Goal: Task Accomplishment & Management: Use online tool/utility

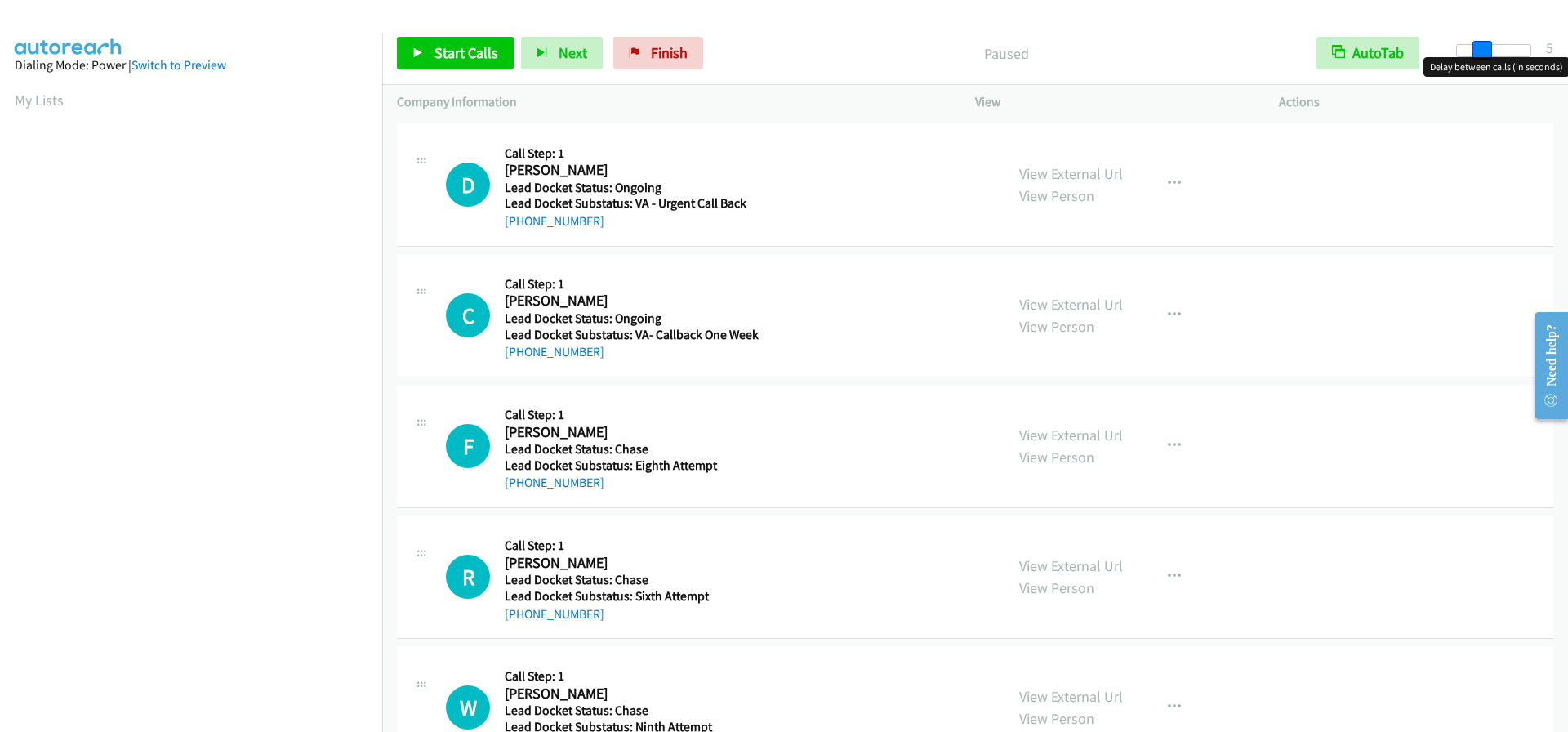
drag, startPoint x: 1455, startPoint y: 47, endPoint x: 1477, endPoint y: 46, distance: 22.0
click at [1477, 46] on span at bounding box center [1483, 51] width 20 height 20
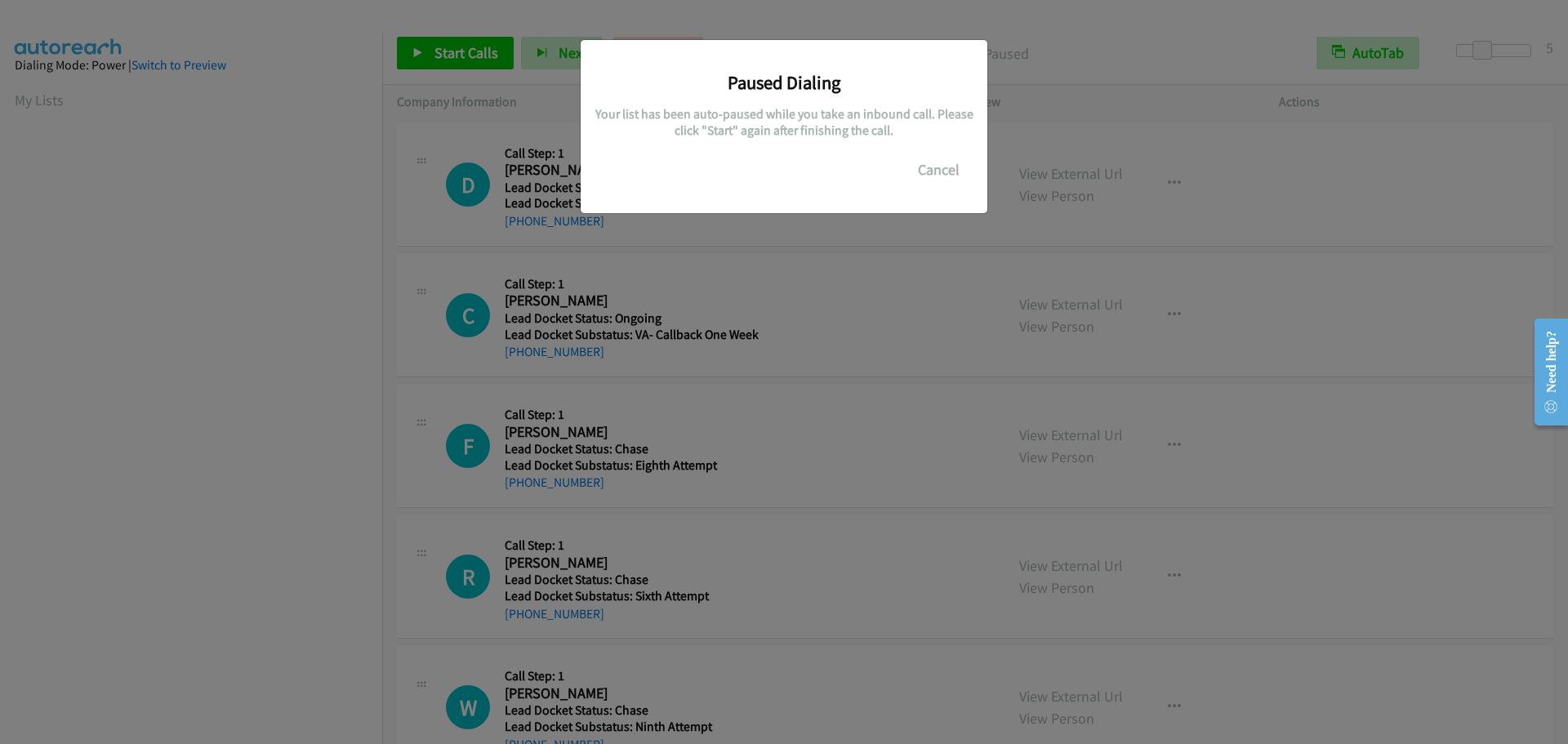
scroll to position [172, 0]
click at [944, 161] on button "Cancel" at bounding box center [939, 169] width 72 height 32
click at [932, 171] on button "Cancel" at bounding box center [939, 169] width 72 height 32
drag, startPoint x: 934, startPoint y: 157, endPoint x: 943, endPoint y: 171, distance: 16.6
click at [936, 166] on button "Cancel" at bounding box center [939, 169] width 72 height 32
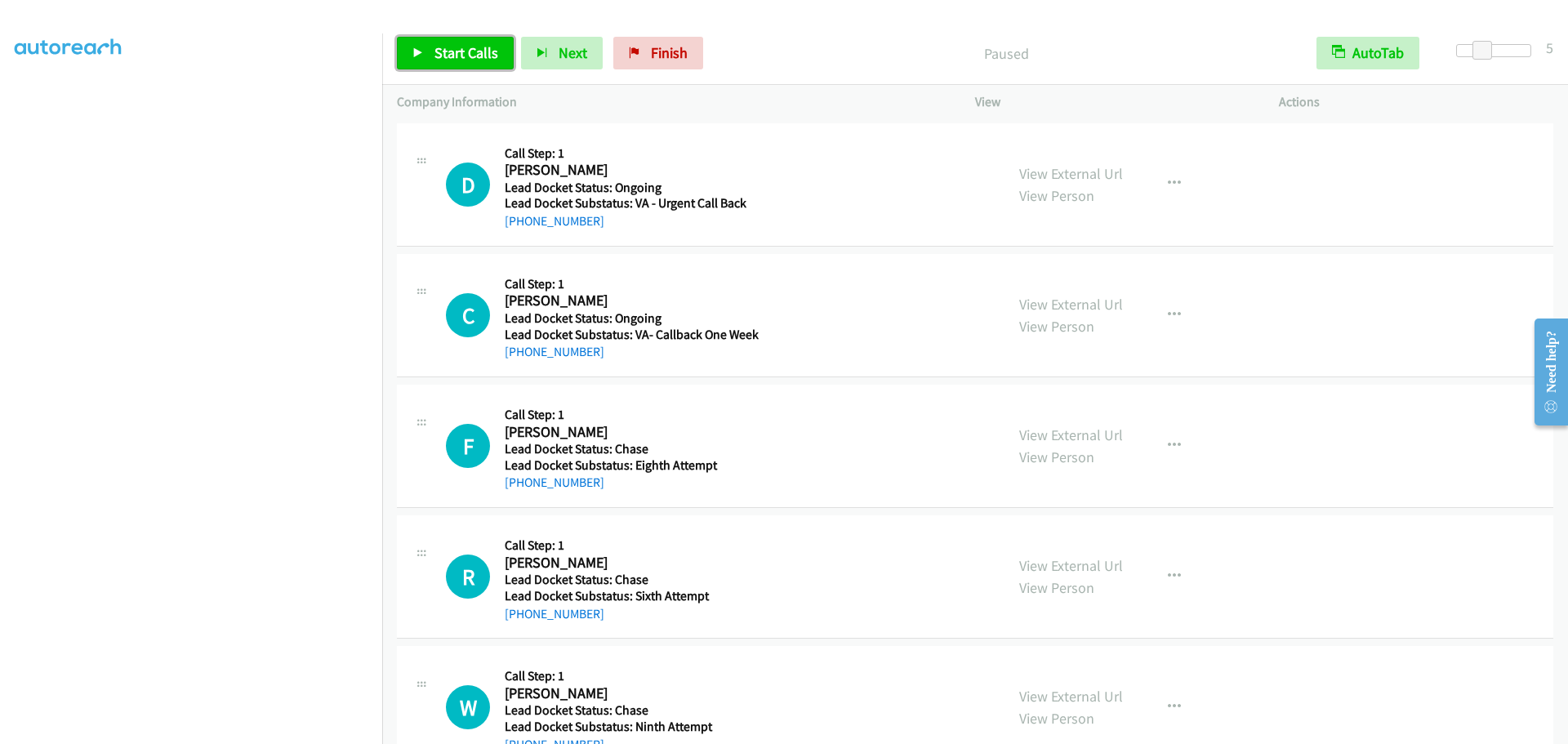
click at [434, 59] on span "Start Calls" at bounding box center [466, 52] width 64 height 19
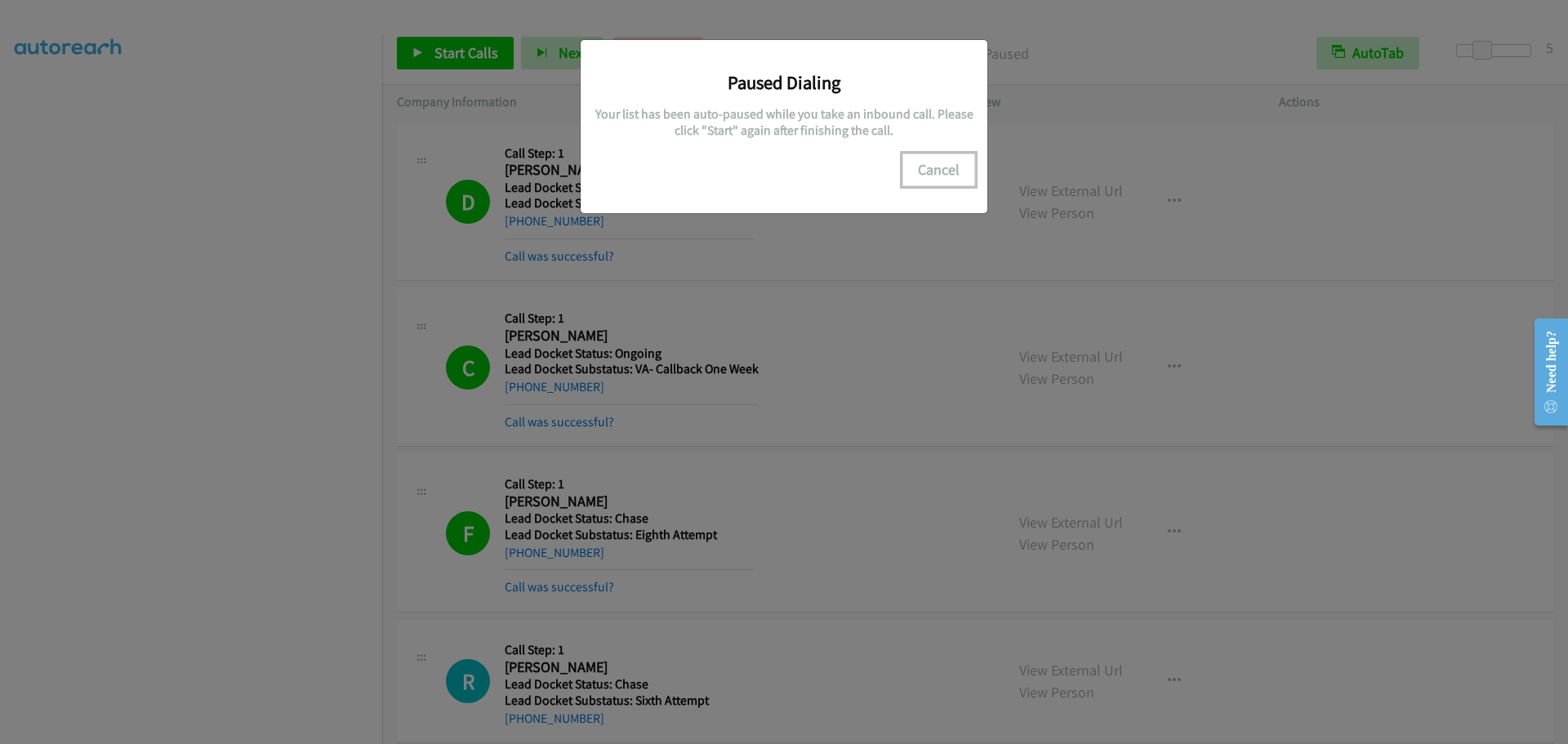
click at [944, 166] on button "Cancel" at bounding box center [939, 169] width 72 height 32
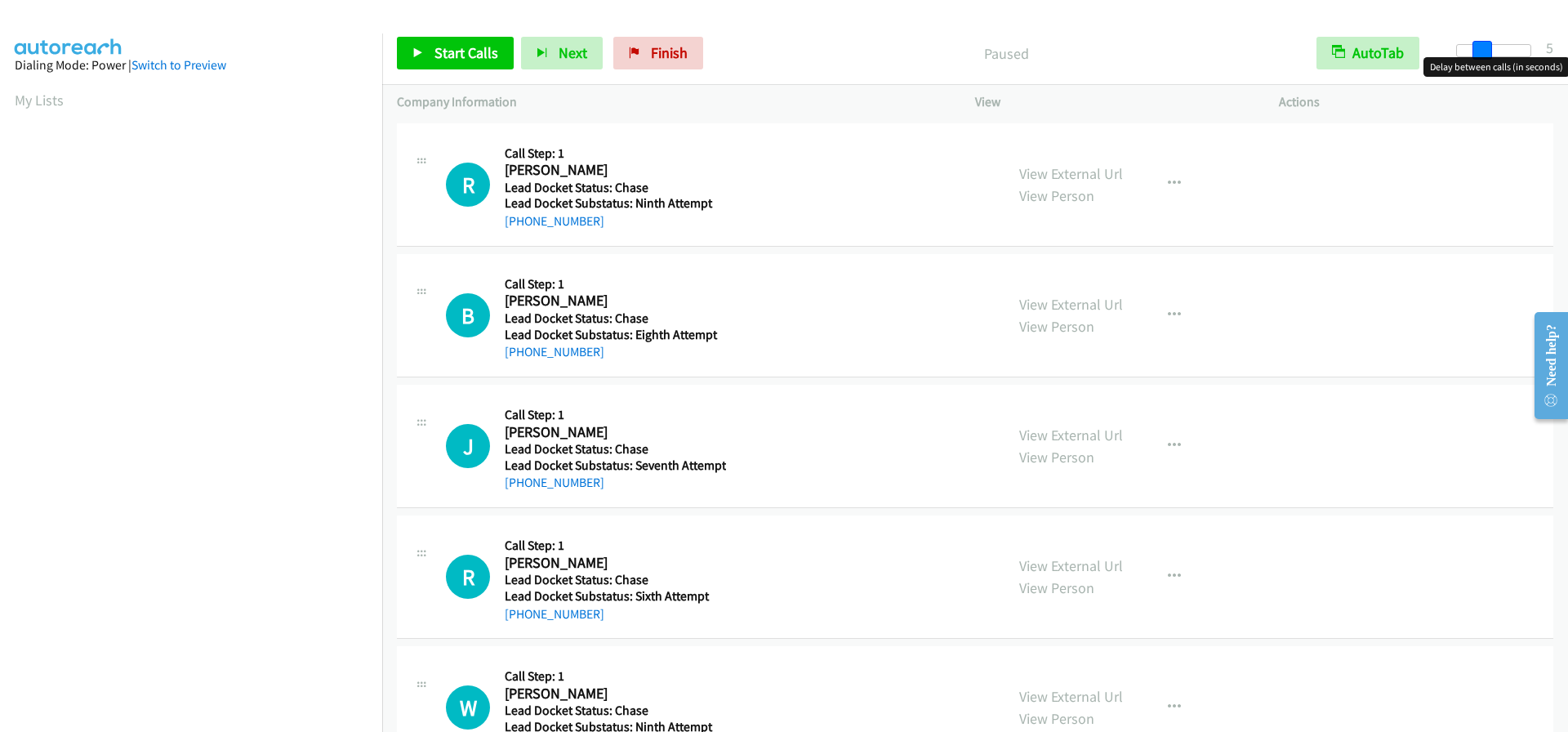
drag, startPoint x: 1459, startPoint y: 47, endPoint x: 1484, endPoint y: 46, distance: 25.0
click at [1484, 46] on span at bounding box center [1483, 51] width 20 height 20
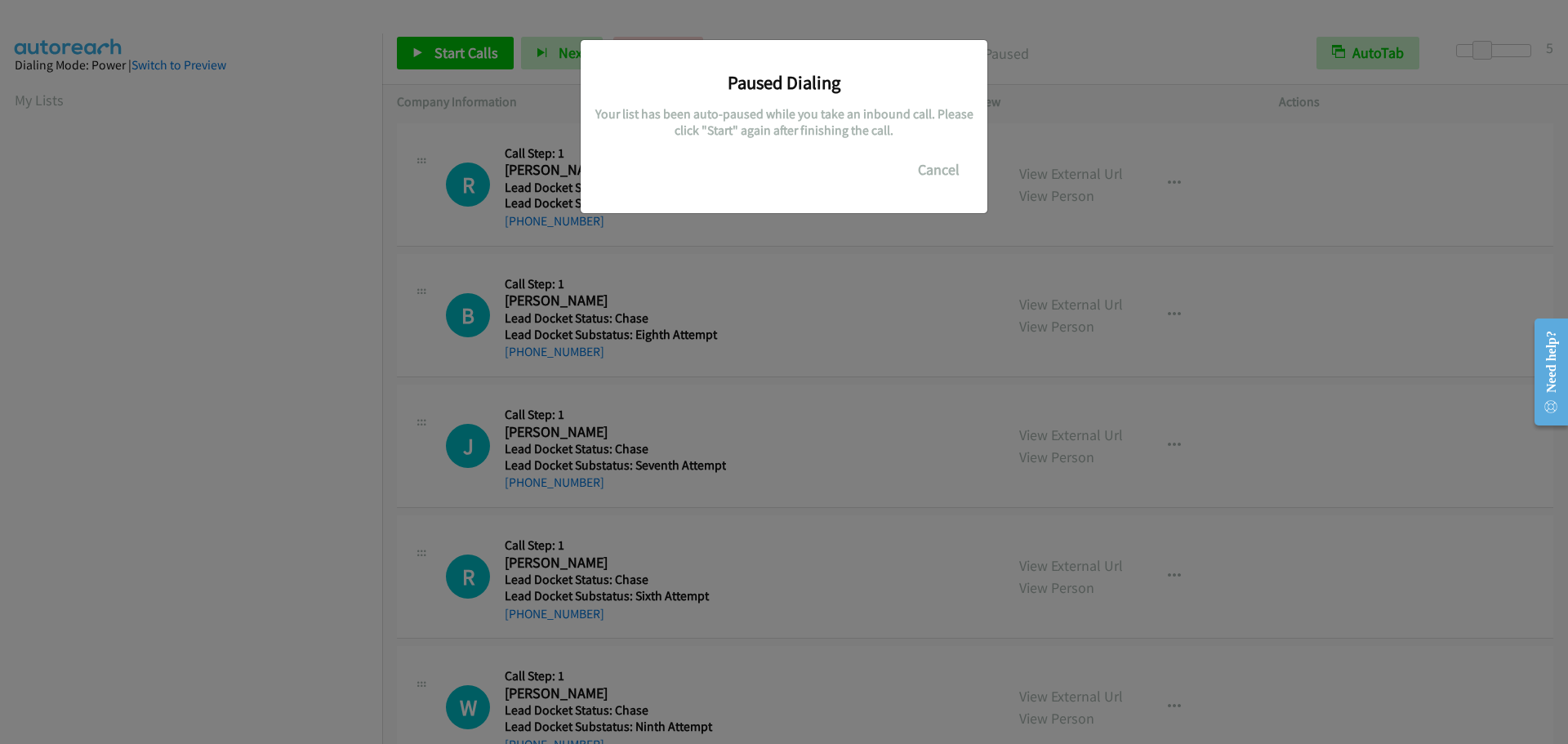
scroll to position [172, 0]
click at [947, 160] on button "Cancel" at bounding box center [939, 169] width 72 height 32
click at [938, 177] on button "Cancel" at bounding box center [939, 169] width 72 height 32
